Goal: Task Accomplishment & Management: Use online tool/utility

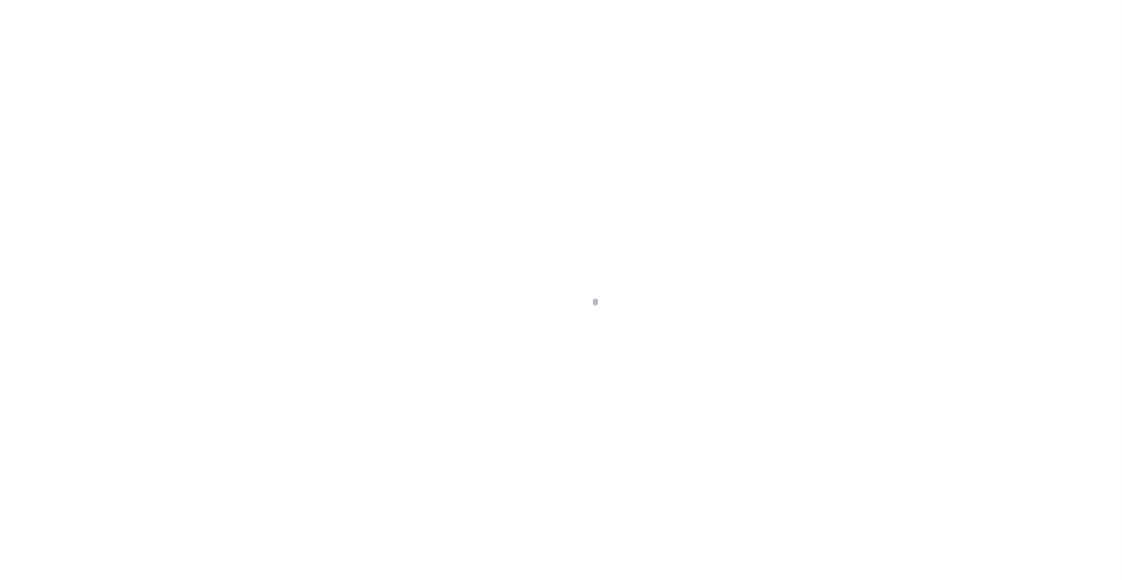
scroll to position [100, 0]
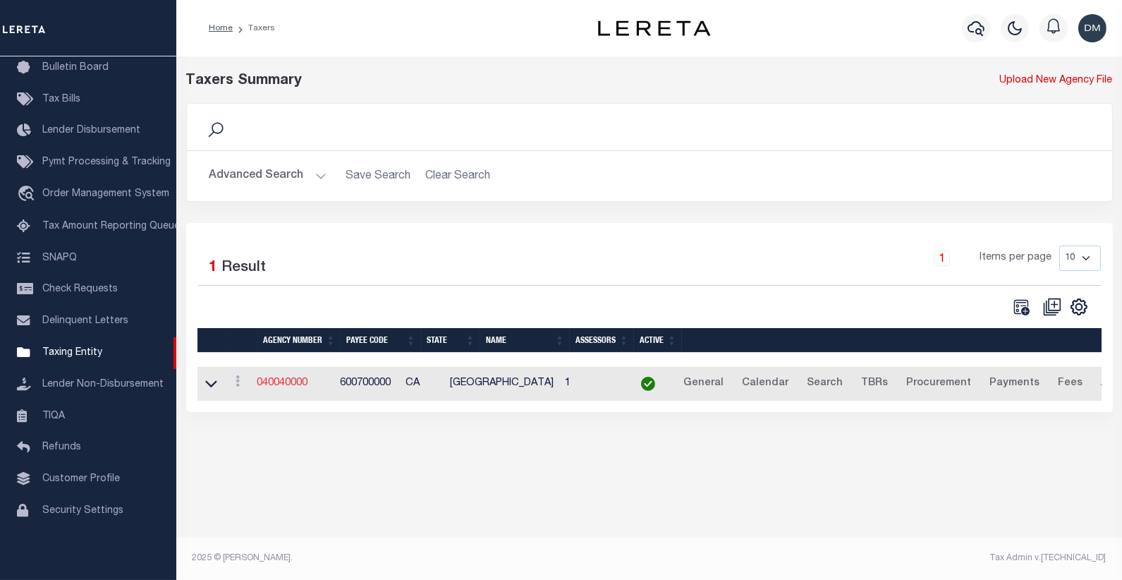
click at [287, 386] on link "040040000" at bounding box center [282, 383] width 51 height 10
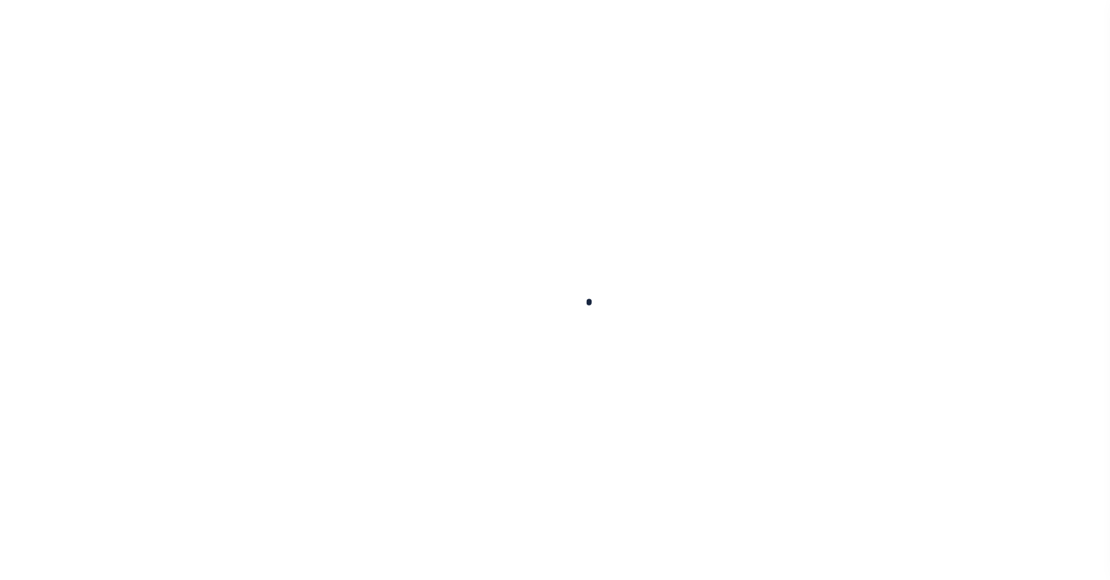
select select
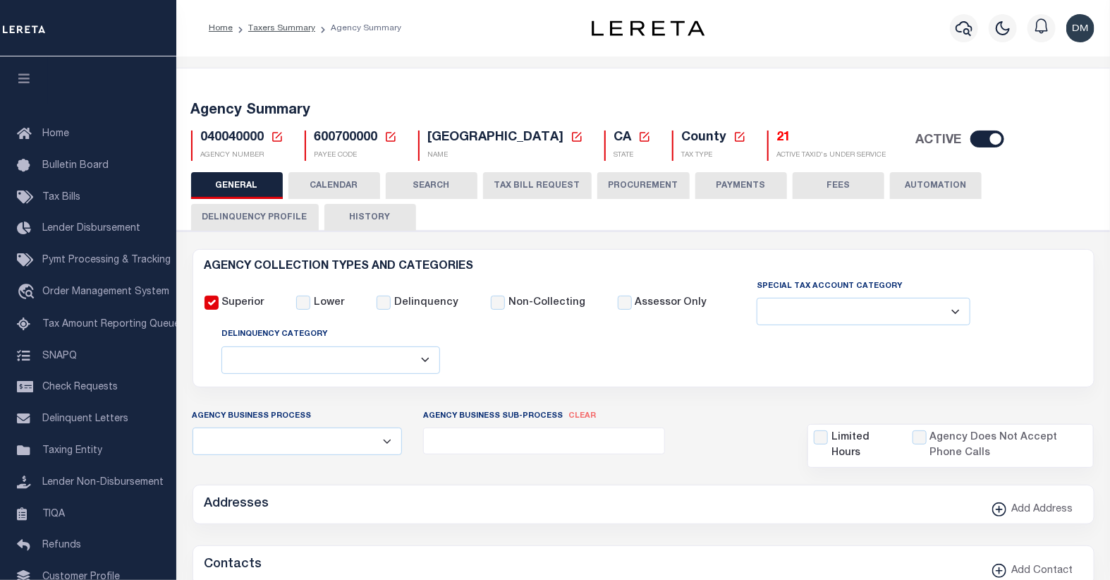
checkbox input "false"
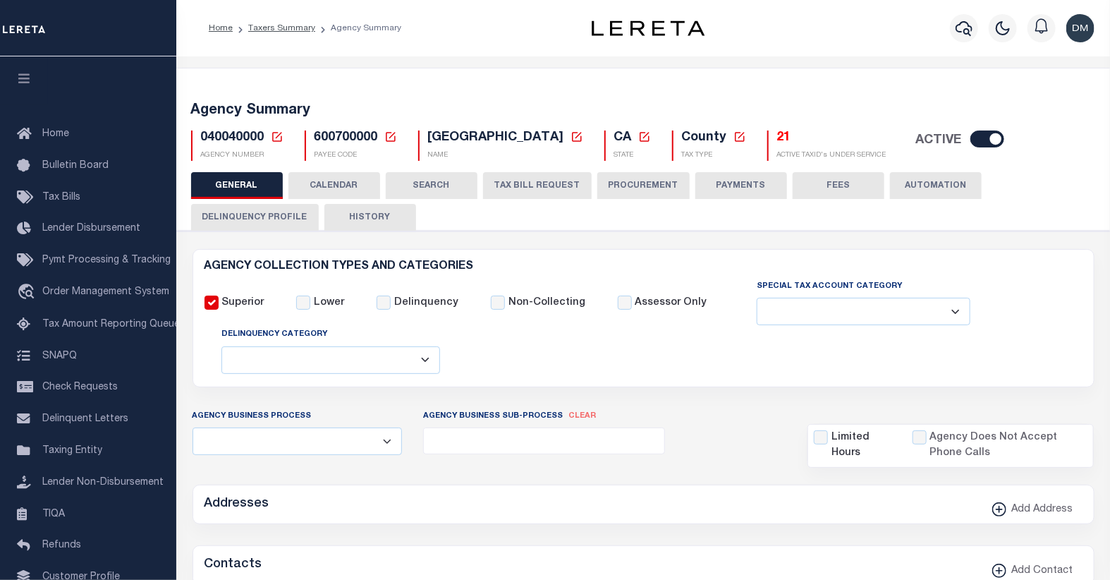
type input "600700000"
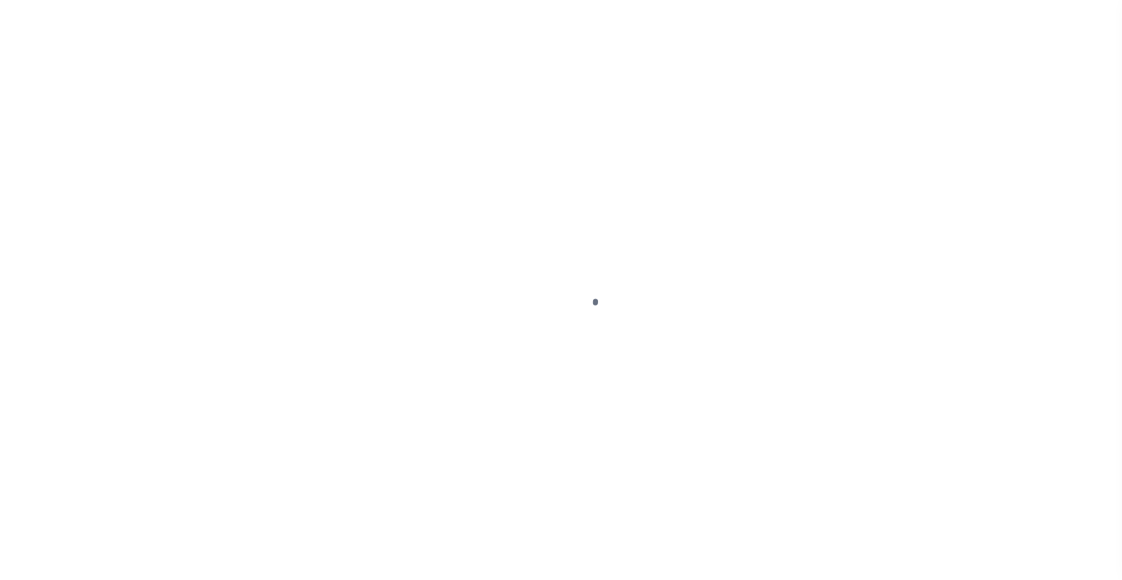
select select
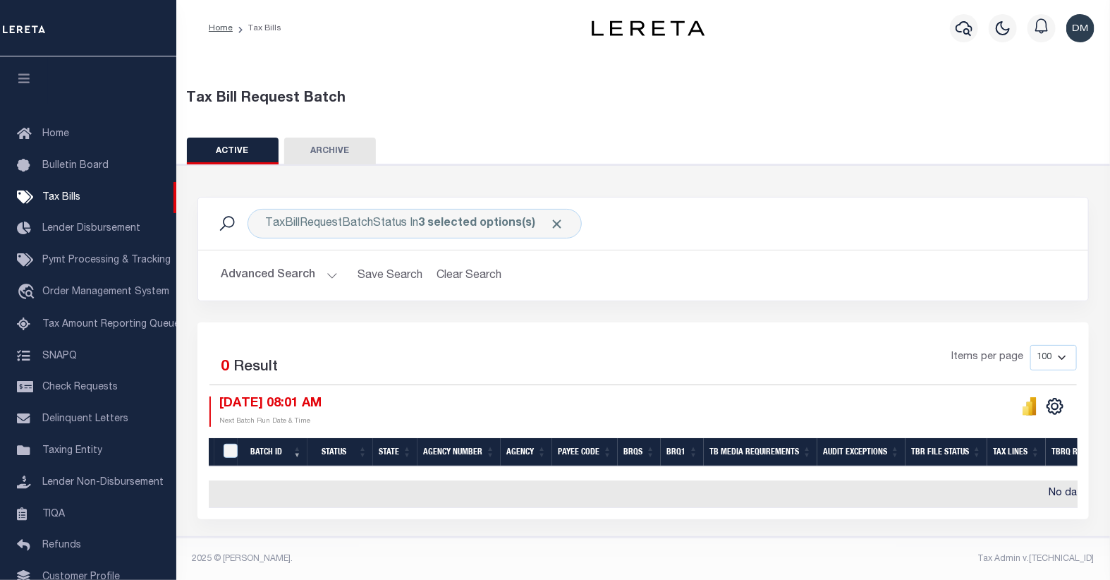
click at [277, 275] on button "Advanced Search" at bounding box center [279, 276] width 117 height 28
